Goal: Task Accomplishment & Management: Manage account settings

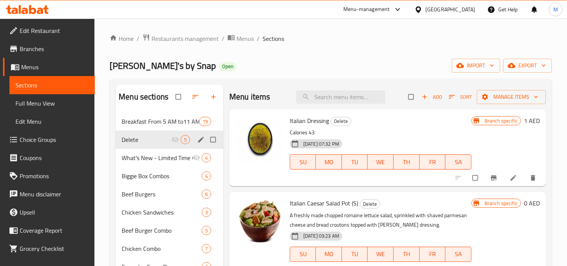
click at [214, 139] on input "Menu sections" at bounding box center [214, 139] width 16 height 14
checkbox input "true"
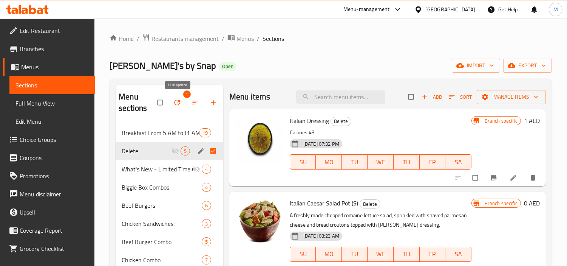
click at [175, 99] on icon "button" at bounding box center [177, 103] width 8 height 8
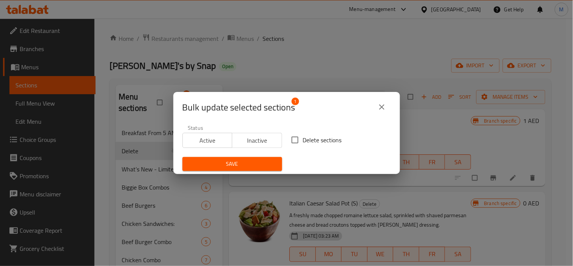
click at [319, 140] on span "Delete sections" at bounding box center [322, 139] width 39 height 9
click at [303, 140] on input "Delete sections" at bounding box center [295, 140] width 16 height 16
checkbox input "true"
click at [230, 166] on span "Save" at bounding box center [233, 163] width 88 height 9
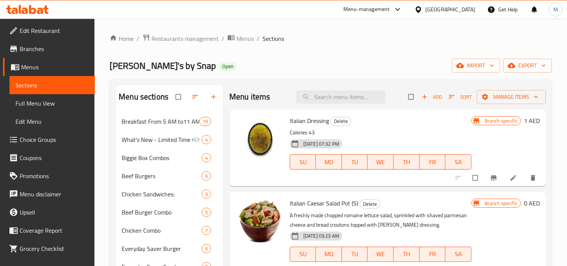
click at [440, 8] on div "[GEOGRAPHIC_DATA]" at bounding box center [450, 9] width 50 height 8
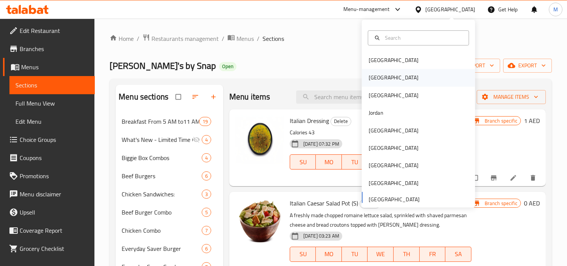
click at [380, 75] on div "[GEOGRAPHIC_DATA]" at bounding box center [394, 77] width 62 height 17
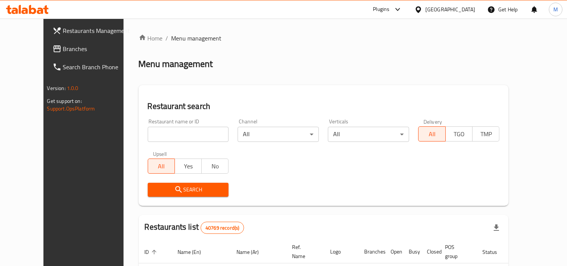
click at [42, 13] on icon at bounding box center [40, 11] width 6 height 6
